Goal: Browse casually

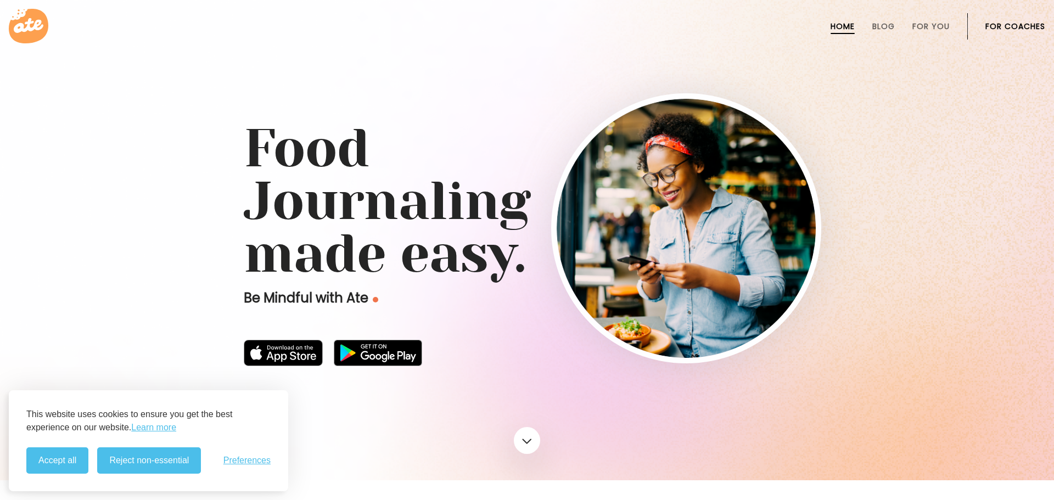
drag, startPoint x: 130, startPoint y: 56, endPoint x: 98, endPoint y: 0, distance: 64.4
